Goal: Task Accomplishment & Management: Complete application form

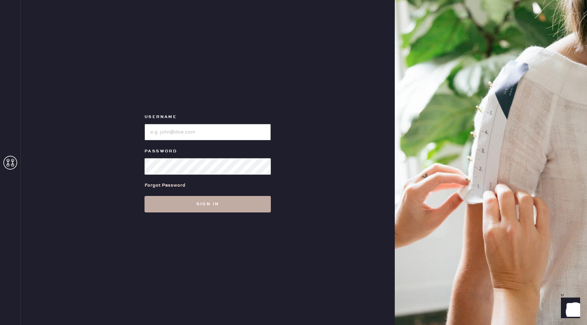
type input "reformationbellevue"
click at [215, 203] on button "Sign in" at bounding box center [207, 204] width 126 height 16
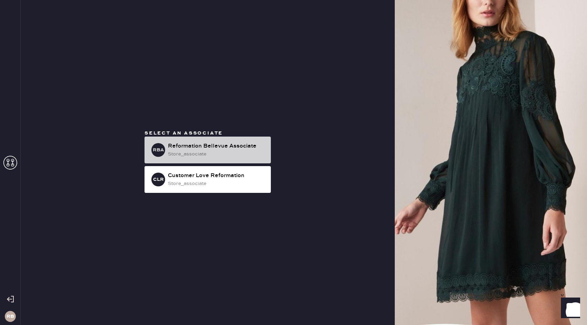
click at [211, 155] on div "store_associate" at bounding box center [216, 154] width 97 height 8
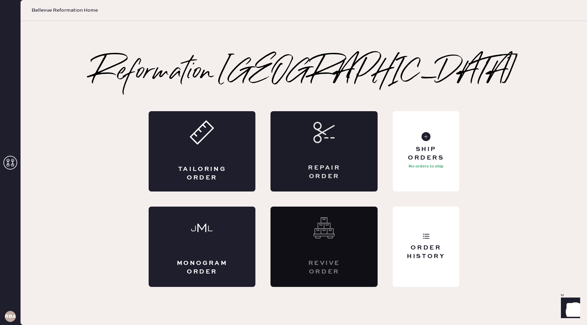
click at [324, 157] on div "Repair Order" at bounding box center [323, 151] width 107 height 80
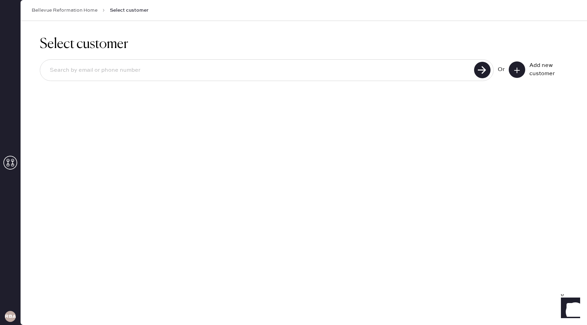
click at [315, 77] on input at bounding box center [258, 70] width 428 height 16
click at [516, 68] on icon at bounding box center [516, 70] width 7 height 7
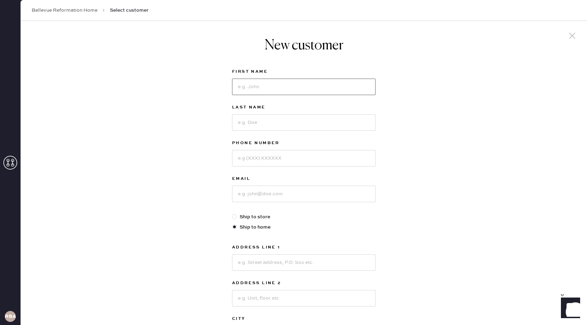
click at [263, 92] on input at bounding box center [303, 87] width 143 height 16
type input "Calli"
click at [292, 124] on input at bounding box center [303, 122] width 143 height 16
type input "[PERSON_NAME]"
click at [282, 156] on input at bounding box center [303, 158] width 143 height 16
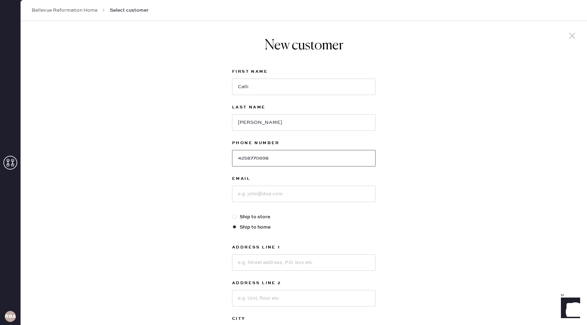
type input "4258770698"
click at [279, 196] on input at bounding box center [303, 194] width 143 height 16
drag, startPoint x: 306, startPoint y: 196, endPoint x: 203, endPoint y: 195, distance: 102.6
click at [203, 195] on div "New customer First Name Calli Last Name [PERSON_NAME] Phone Number [PHONE_NUMBE…" at bounding box center [304, 234] width 566 height 426
type input "[EMAIL_ADDRESS][DOMAIN_NAME]"
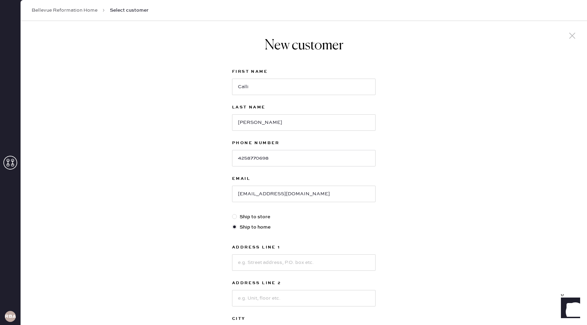
click at [348, 220] on label "Ship to store" at bounding box center [303, 217] width 143 height 8
click at [232, 213] on input "Ship to store" at bounding box center [232, 213] width 0 height 0
radio input "true"
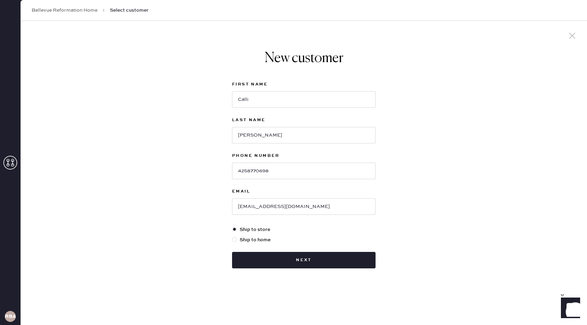
click at [258, 240] on label "Ship to home" at bounding box center [303, 240] width 143 height 8
click at [232, 236] on input "Ship to home" at bounding box center [232, 236] width 0 height 0
radio input "true"
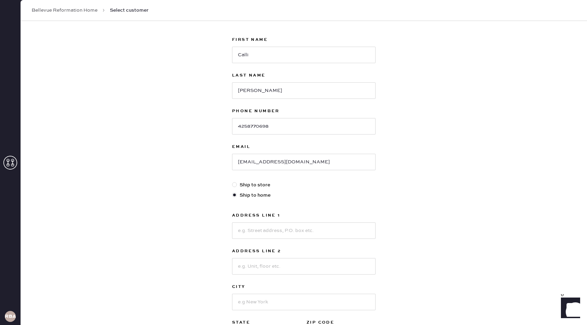
scroll to position [34, 0]
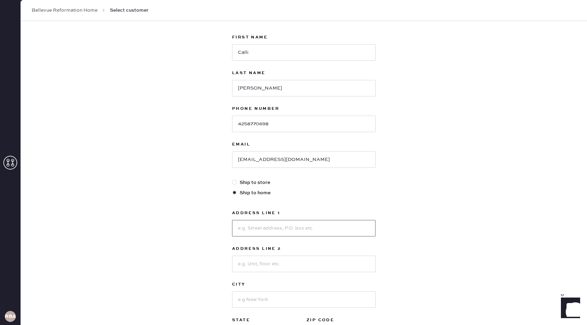
click at [274, 230] on input at bounding box center [303, 228] width 143 height 16
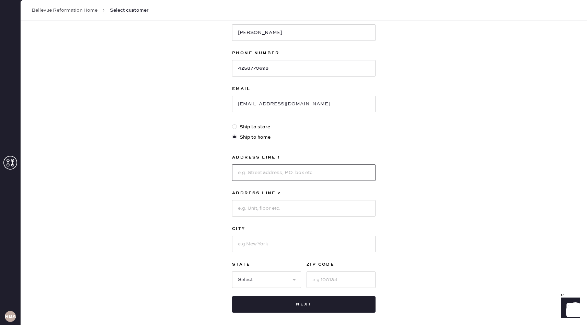
scroll to position [88, 0]
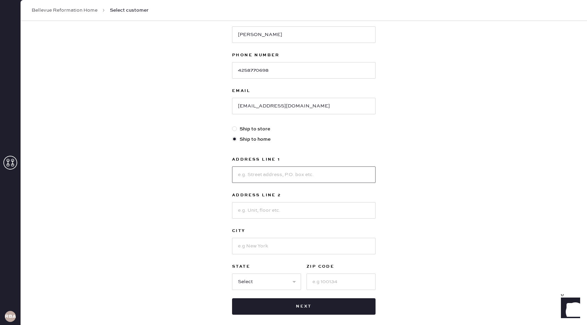
click at [294, 181] on input at bounding box center [303, 174] width 143 height 16
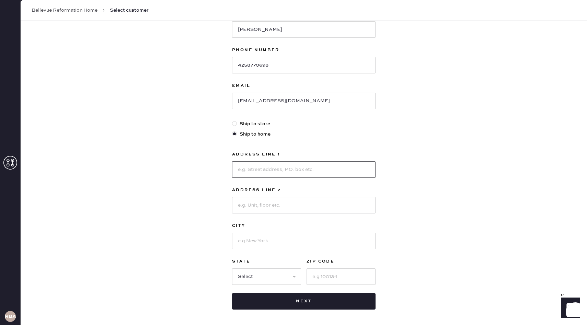
scroll to position [90, 0]
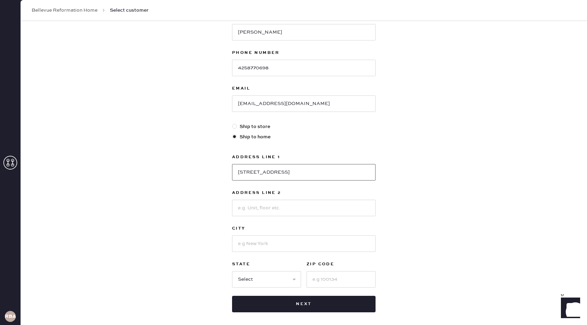
type input "[STREET_ADDRESS]"
click at [309, 240] on input at bounding box center [303, 243] width 143 height 16
click at [260, 210] on input at bounding box center [303, 208] width 143 height 16
type input "Apt 602"
click at [283, 243] on input at bounding box center [303, 243] width 143 height 16
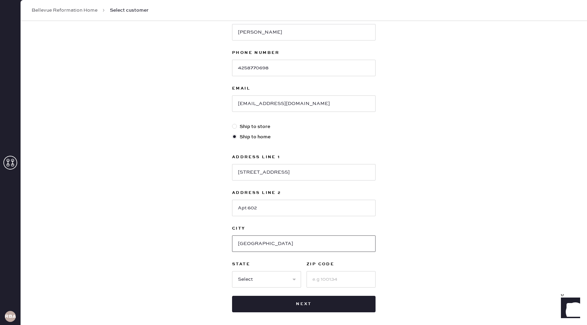
type input "[GEOGRAPHIC_DATA]"
click at [270, 279] on select "Select AK AL AR AZ CA CO CT [GEOGRAPHIC_DATA] DE FL [GEOGRAPHIC_DATA] HI [GEOGR…" at bounding box center [266, 279] width 69 height 16
click at [324, 290] on div "First Name Calli Last Name [PERSON_NAME] Phone Number [PHONE_NUMBER] Email [EMA…" at bounding box center [303, 144] width 143 height 335
click at [325, 286] on input at bounding box center [340, 279] width 69 height 16
type input "98115"
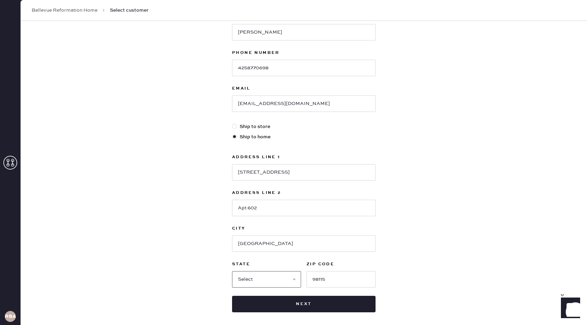
click at [281, 280] on select "Select AK AL AR AZ CA CO CT [GEOGRAPHIC_DATA] DE FL [GEOGRAPHIC_DATA] HI [GEOGR…" at bounding box center [266, 279] width 69 height 16
select select "WA"
click at [232, 271] on select "Select AK AL AR AZ CA CO CT [GEOGRAPHIC_DATA] DE FL [GEOGRAPHIC_DATA] HI [GEOGR…" at bounding box center [266, 279] width 69 height 16
click at [340, 307] on button "Next" at bounding box center [303, 304] width 143 height 16
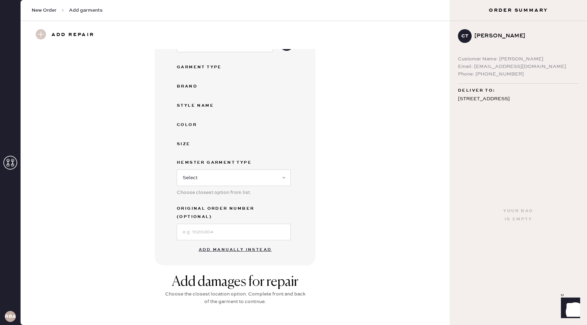
click at [211, 245] on button "Add manually instead" at bounding box center [235, 250] width 81 height 14
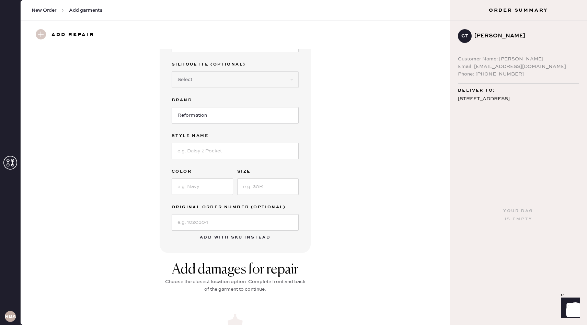
click at [218, 236] on button "Add with SKU instead" at bounding box center [235, 238] width 79 height 14
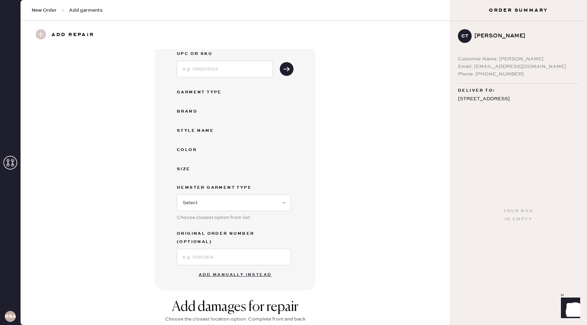
click at [227, 268] on button "Add manually instead" at bounding box center [235, 275] width 81 height 14
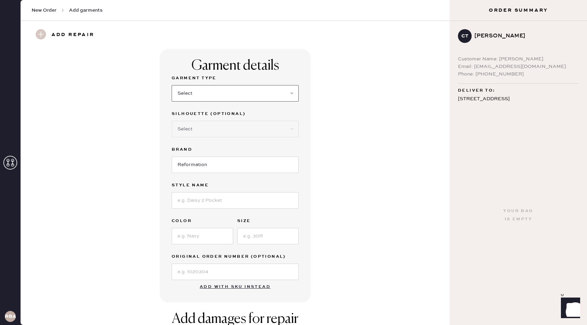
click at [214, 98] on select "Select Basic Skirt Jeans Leggings Pants Shorts Basic Sleeved Dress Basic Sleeve…" at bounding box center [235, 93] width 127 height 16
select select "2"
click at [172, 85] on select "Select Basic Skirt Jeans Leggings Pants Shorts Basic Sleeved Dress Basic Sleeve…" at bounding box center [235, 93] width 127 height 16
click at [210, 130] on select "Select Shorts Cropped Flare Boot Cut Straight Skinny Other" at bounding box center [235, 129] width 127 height 16
select select "5"
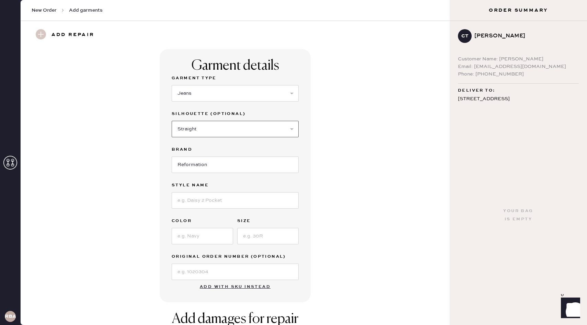
click at [172, 121] on select "Select Shorts Cropped Flare Boot Cut Straight Skinny Other" at bounding box center [235, 129] width 127 height 16
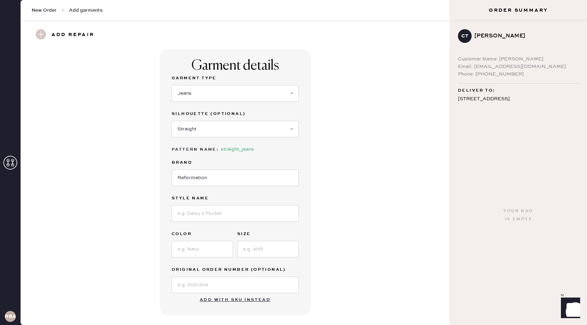
click at [207, 166] on label "Brand" at bounding box center [235, 163] width 127 height 8
click at [203, 217] on input at bounding box center [235, 213] width 127 height 16
type input "V"
type input "[PERSON_NAME]"
click at [202, 251] on input at bounding box center [202, 249] width 61 height 16
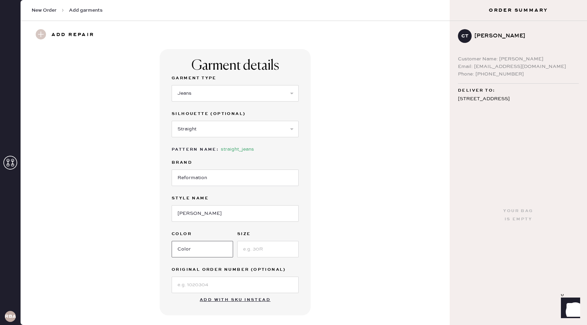
type input "[US_STATE]"
click at [256, 252] on input at bounding box center [267, 249] width 61 height 16
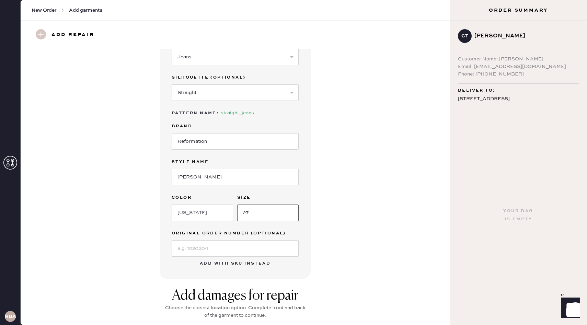
type input "27"
click at [324, 257] on div "Garment details Garment Type Select Basic Skirt Jeans Leggings Pants Shorts Bas…" at bounding box center [235, 146] width 404 height 266
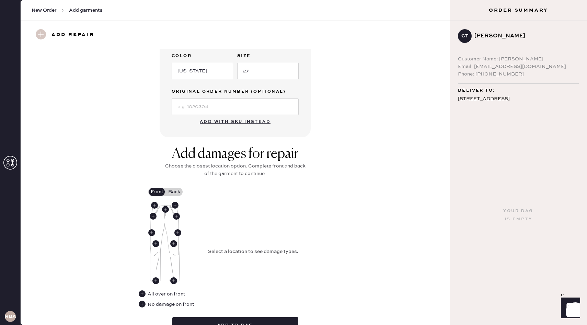
scroll to position [179, 0]
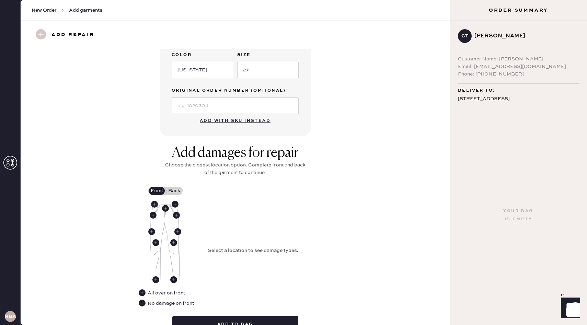
click at [174, 280] on use at bounding box center [173, 279] width 7 height 7
click at [256, 219] on button "Hole" at bounding box center [253, 218] width 23 height 8
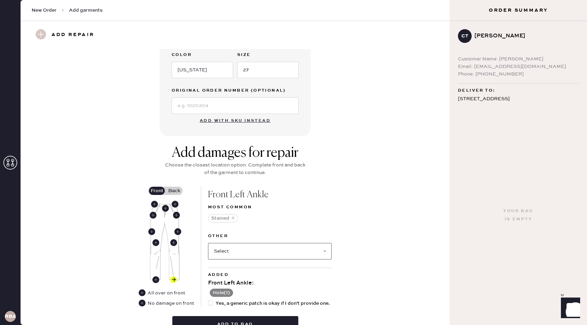
click at [226, 250] on select "Select Broken / Ripped Hem Broken Beads Broken Belt Loop Broken Button Broken E…" at bounding box center [270, 251] width 124 height 16
select select "1748"
click at [208, 243] on select "Select Broken / Ripped Hem Broken Beads Broken Belt Loop Broken Button Broken E…" at bounding box center [270, 251] width 124 height 16
select select
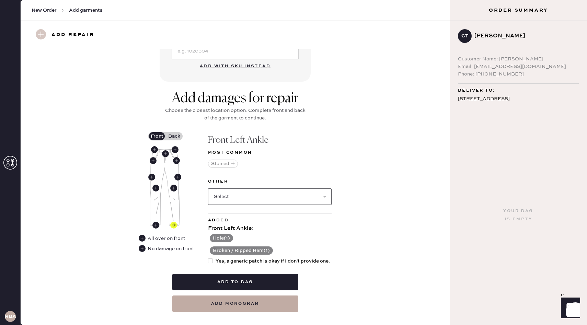
scroll to position [245, 0]
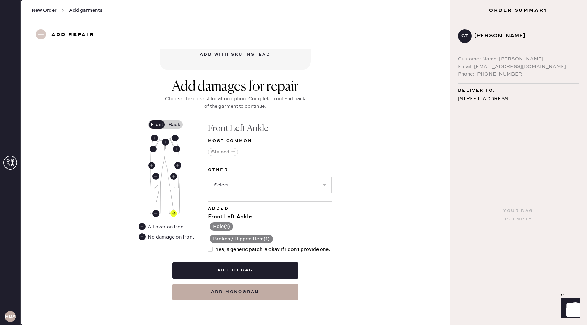
click at [221, 250] on span "Yes, a generic patch is okay if I don't provide one." at bounding box center [273, 250] width 114 height 8
click at [208, 246] on input "Yes, a generic patch is okay if I don't provide one." at bounding box center [208, 246] width 0 height 0
checkbox input "true"
click at [179, 124] on label "Back" at bounding box center [173, 124] width 17 height 8
click at [174, 125] on input "Back" at bounding box center [174, 125] width 0 height 0
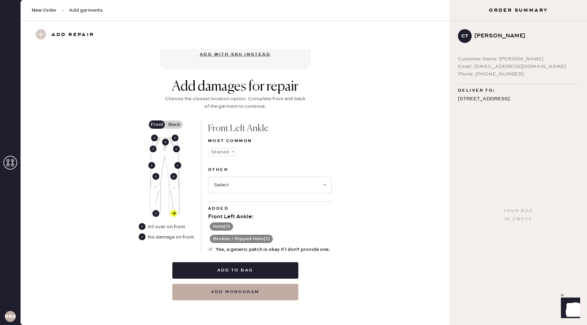
scroll to position [233, 0]
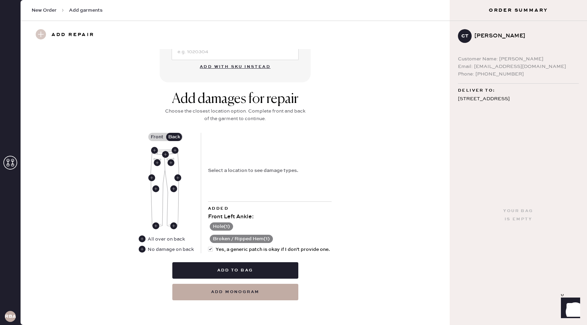
click at [157, 137] on label "Front" at bounding box center [156, 137] width 17 height 8
click at [157, 137] on input "Front" at bounding box center [157, 137] width 0 height 0
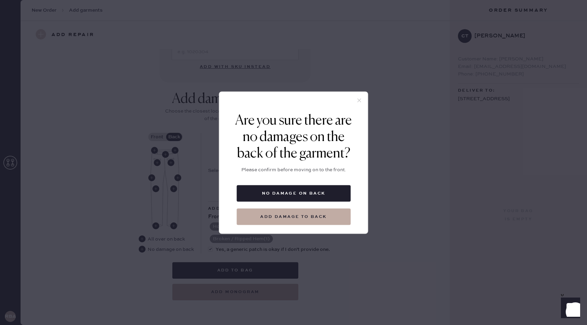
click at [359, 100] on icon at bounding box center [359, 100] width 6 height 6
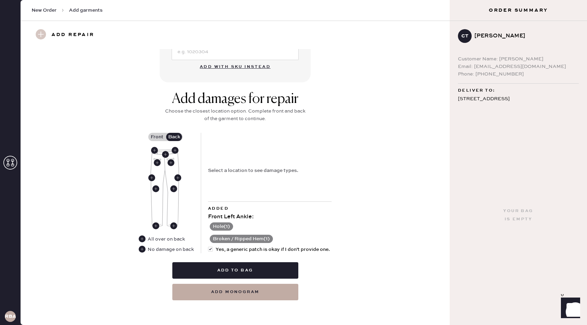
click at [157, 136] on label "Front" at bounding box center [156, 137] width 17 height 8
click at [157, 137] on input "Front" at bounding box center [157, 137] width 0 height 0
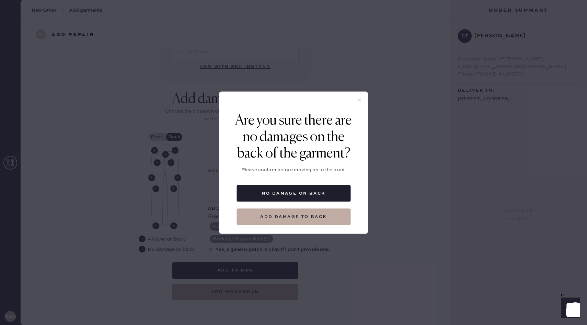
click at [360, 101] on use at bounding box center [359, 101] width 4 height 4
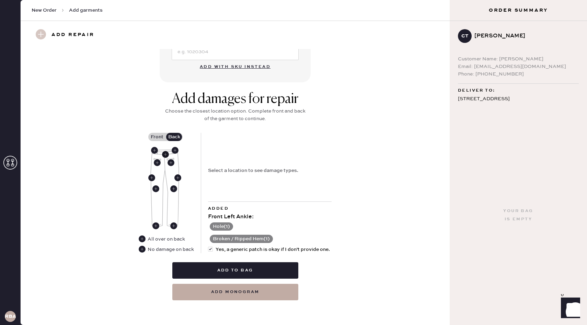
click at [165, 154] on use at bounding box center [165, 154] width 7 height 7
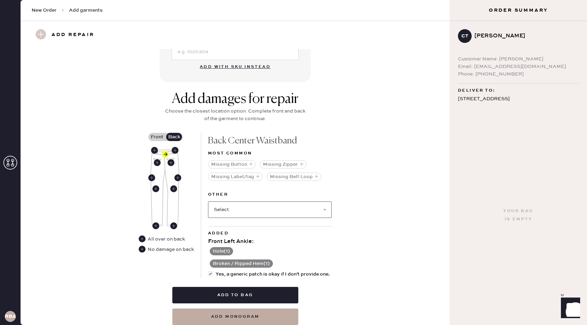
click at [263, 213] on select "Select Broken / Ripped Hem Broken Beads Broken Belt Loop Broken Button Broken E…" at bounding box center [270, 209] width 124 height 16
select select "2098"
click at [208, 201] on select "Select Broken / Ripped Hem Broken Beads Broken Belt Loop Broken Button Broken E…" at bounding box center [270, 209] width 124 height 16
select select
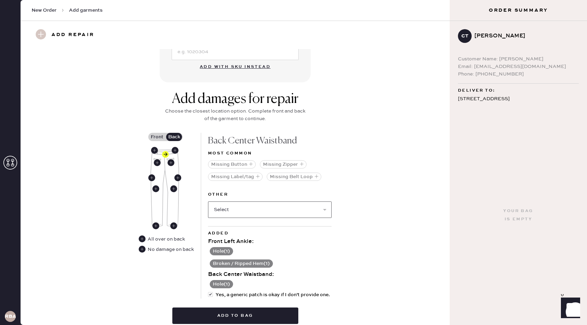
scroll to position [278, 0]
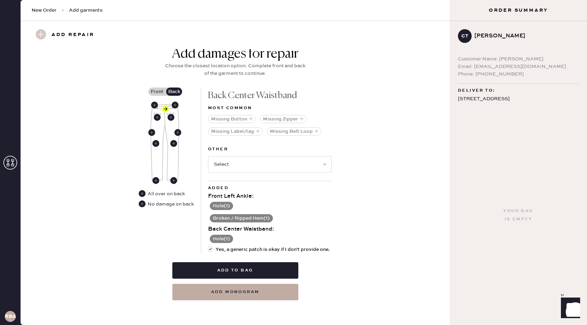
click at [158, 91] on label "Front" at bounding box center [156, 92] width 17 height 8
click at [157, 92] on input "Front" at bounding box center [157, 92] width 0 height 0
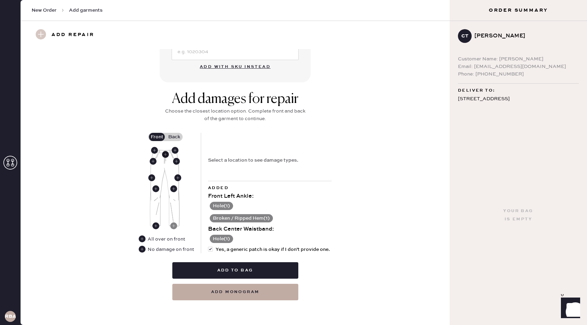
click at [166, 154] on use at bounding box center [165, 154] width 7 height 7
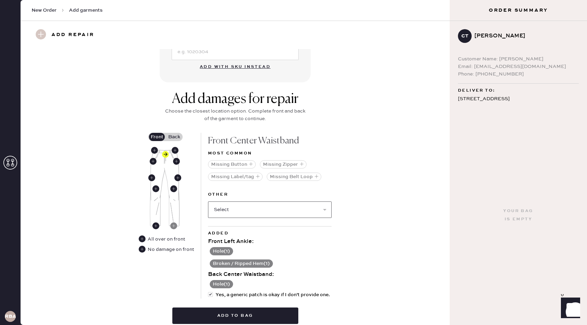
click at [264, 208] on select "Select Broken / Ripped Hem Broken Beads Broken Belt Loop Broken Button Broken E…" at bounding box center [270, 209] width 124 height 16
select select "2098"
click at [208, 201] on select "Select Broken / Ripped Hem Broken Beads Broken Belt Loop Broken Button Broken E…" at bounding box center [270, 209] width 124 height 16
select select
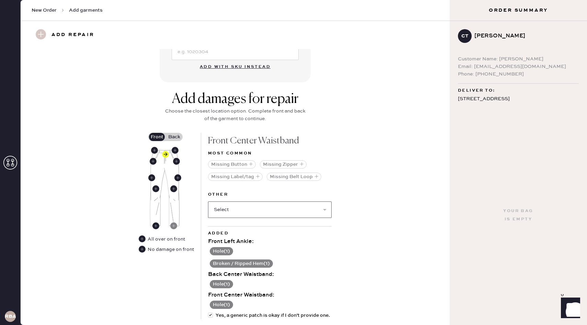
scroll to position [299, 0]
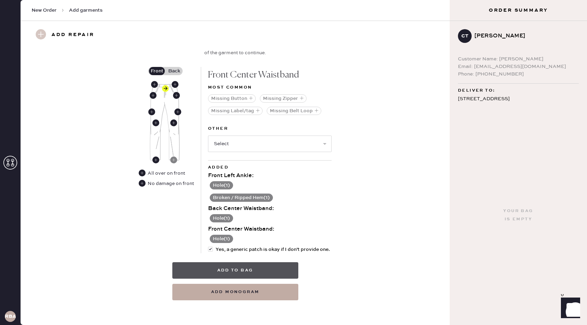
click at [253, 267] on button "Add to bag" at bounding box center [235, 270] width 126 height 16
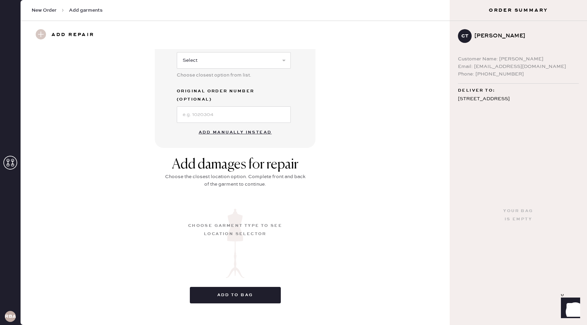
scroll to position [13, 0]
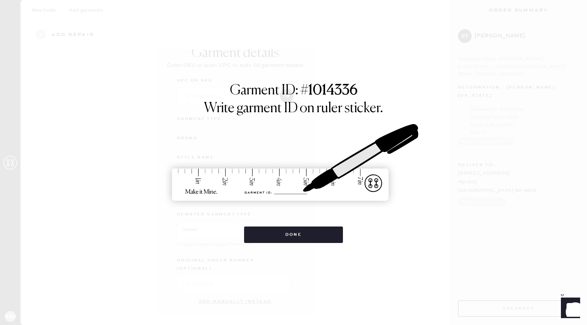
click at [309, 243] on div "Garment ID: # 1014336 Write garment ID on ruler sticker. Done" at bounding box center [293, 162] width 587 height 325
click at [309, 238] on button "Done" at bounding box center [293, 235] width 99 height 16
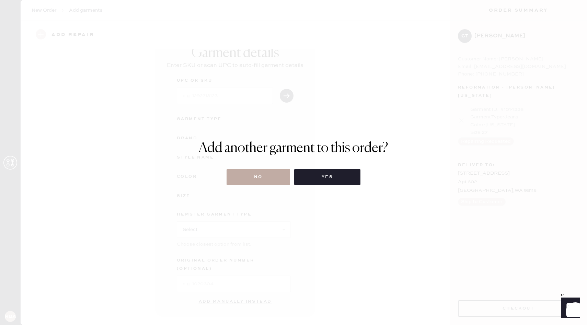
click at [274, 174] on button "No" at bounding box center [258, 177] width 63 height 16
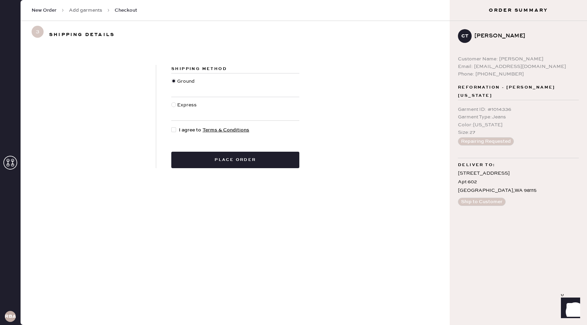
click at [193, 132] on span "I agree to Terms & Conditions" at bounding box center [214, 130] width 70 height 8
click at [172, 127] on input "I agree to Terms & Conditions" at bounding box center [171, 126] width 0 height 0
checkbox input "true"
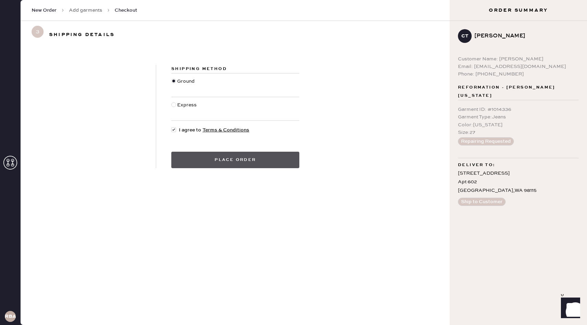
click at [207, 154] on button "Place order" at bounding box center [235, 160] width 128 height 16
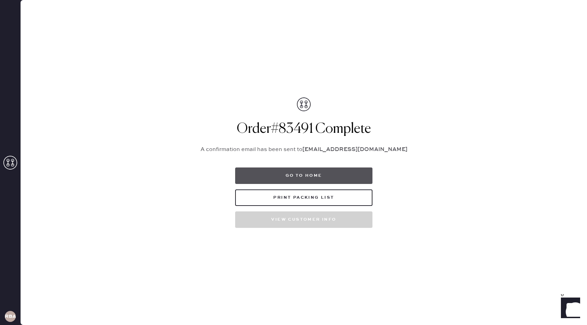
click at [282, 177] on button "Go to home" at bounding box center [303, 175] width 137 height 16
